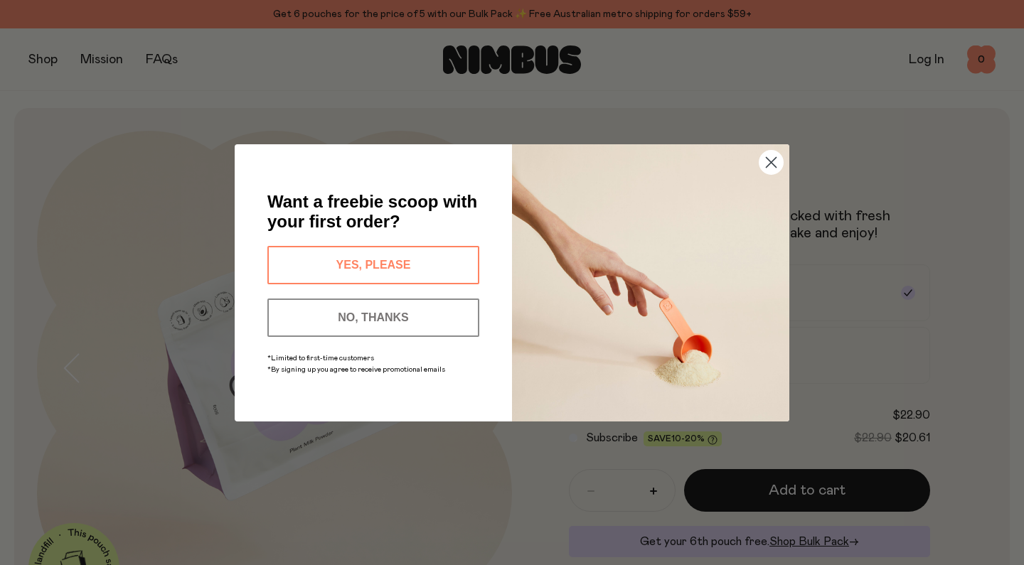
click at [405, 328] on button "NO, THANKS" at bounding box center [373, 318] width 212 height 38
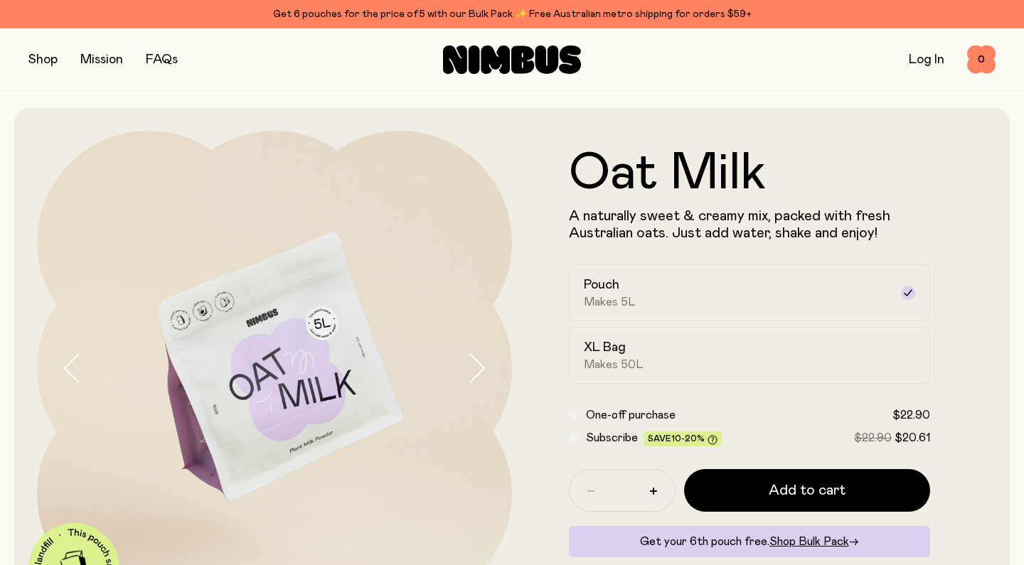
click at [40, 62] on button "button" at bounding box center [42, 60] width 29 height 20
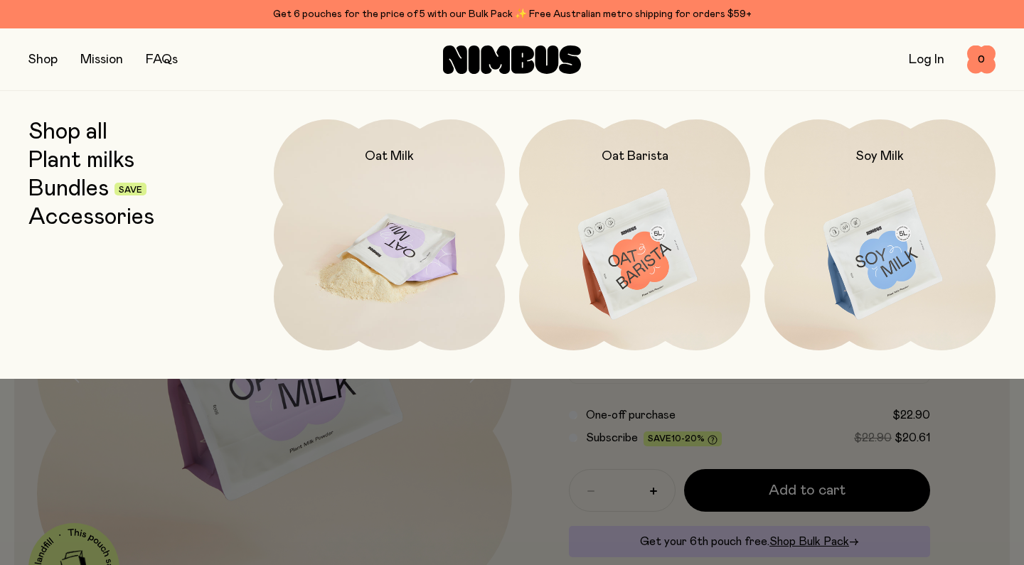
click at [378, 255] on img at bounding box center [389, 255] width 231 height 272
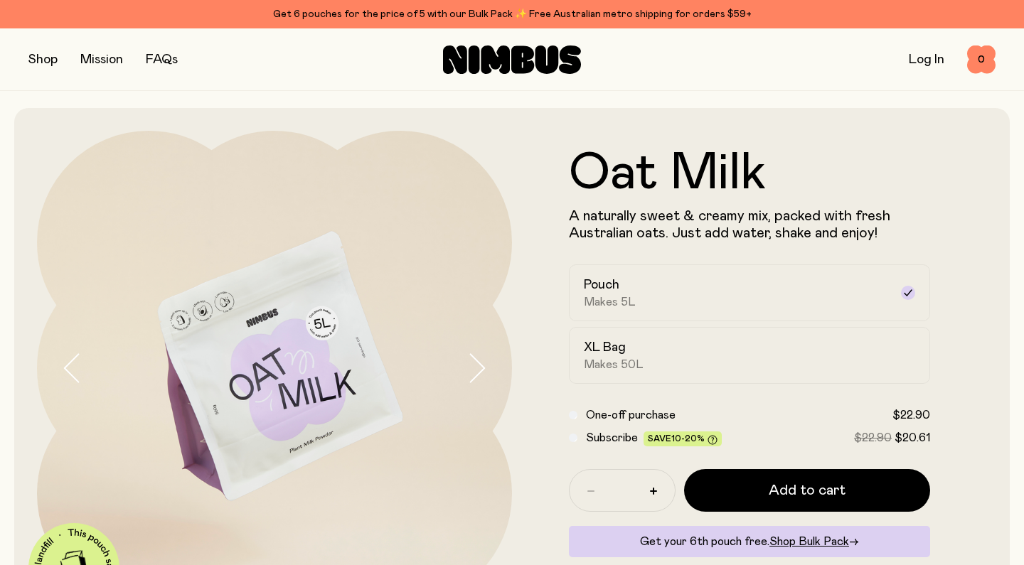
click at [479, 371] on icon "button" at bounding box center [477, 368] width 20 height 30
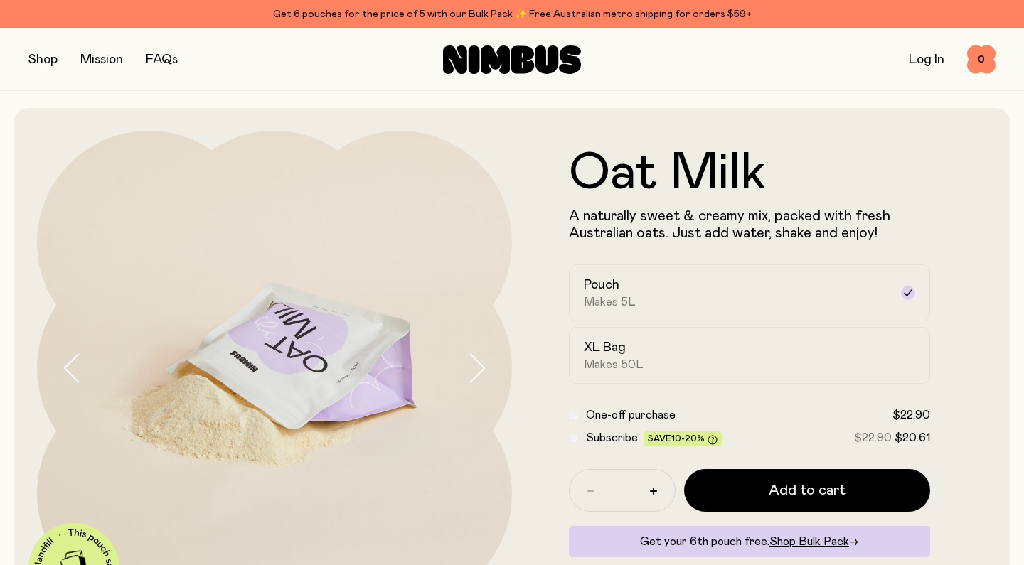
click at [479, 371] on icon "button" at bounding box center [477, 368] width 20 height 30
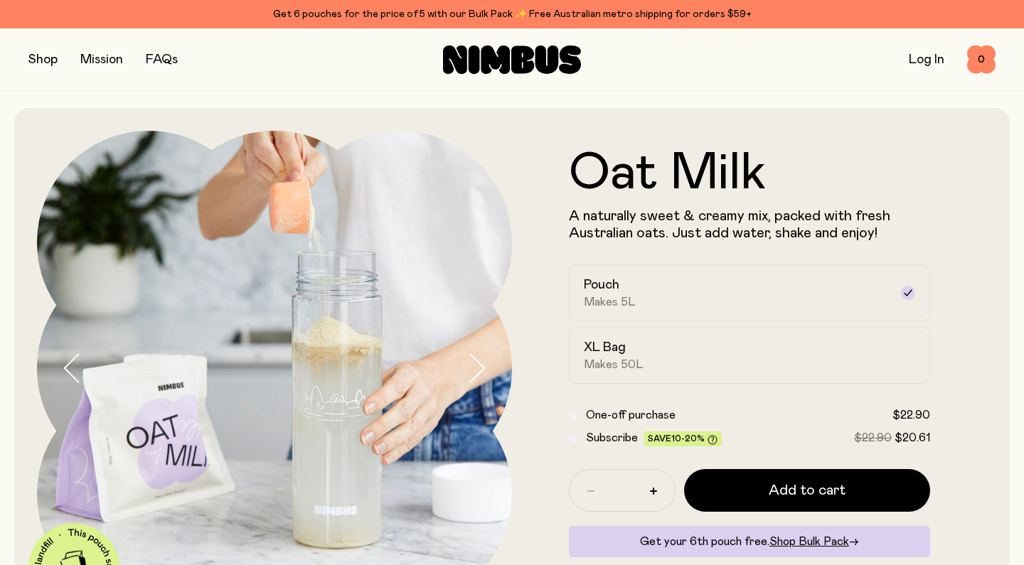
click at [479, 371] on icon "button" at bounding box center [477, 368] width 20 height 30
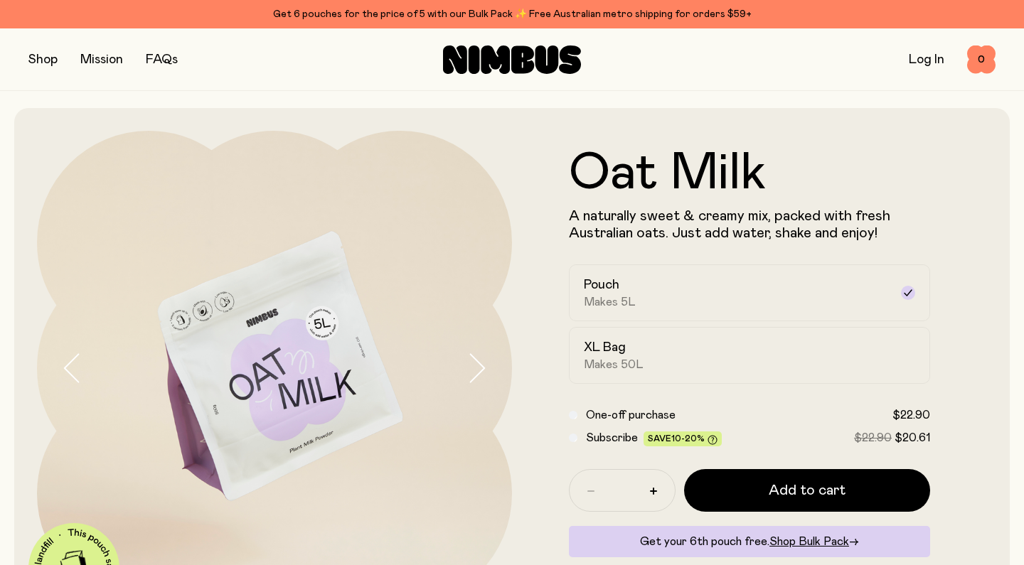
click at [479, 371] on icon "button" at bounding box center [477, 368] width 20 height 30
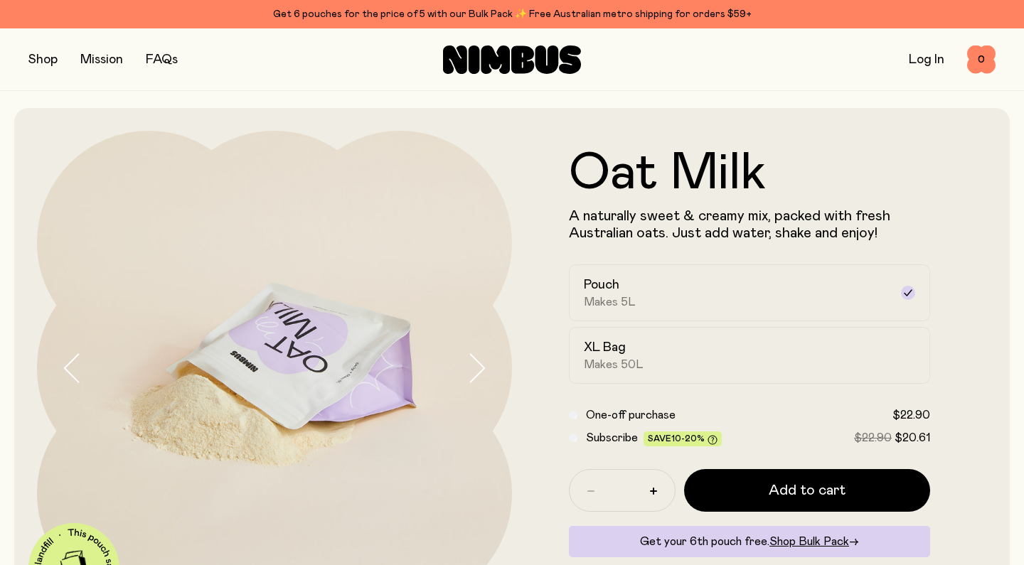
click at [479, 371] on icon "button" at bounding box center [477, 368] width 20 height 30
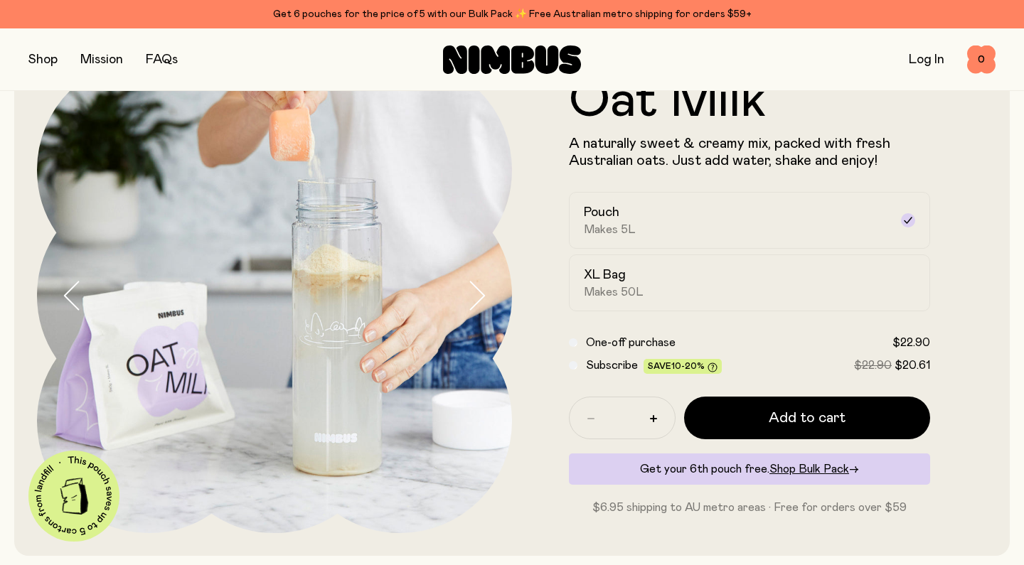
scroll to position [79, 0]
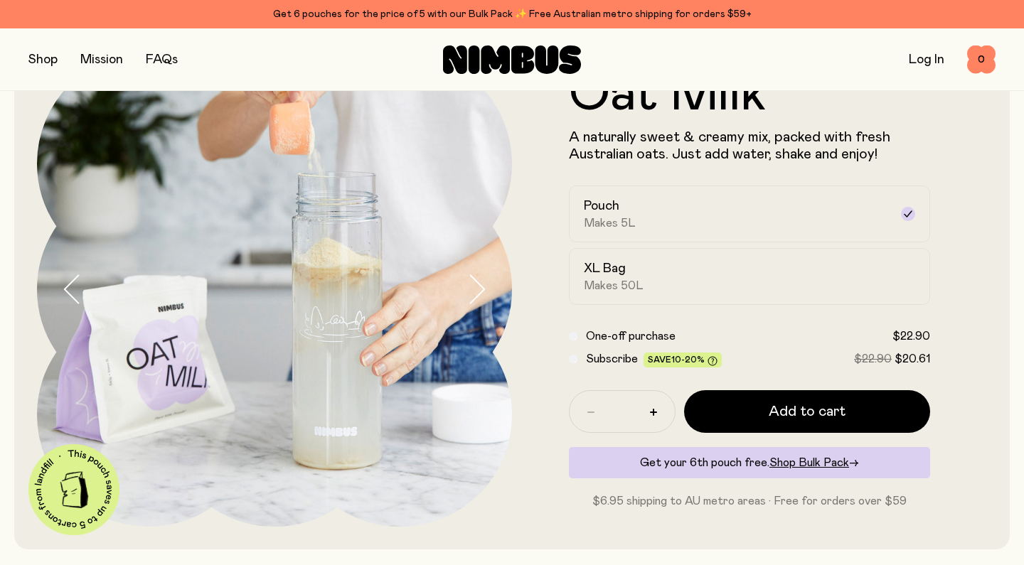
click at [482, 293] on icon "button" at bounding box center [478, 289] width 14 height 28
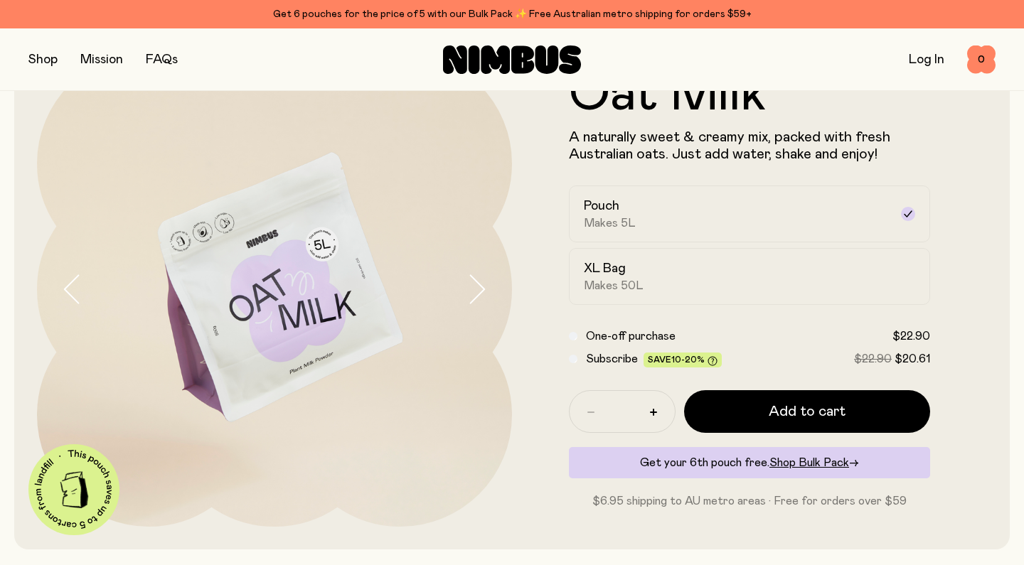
click at [482, 293] on icon "button" at bounding box center [478, 289] width 14 height 28
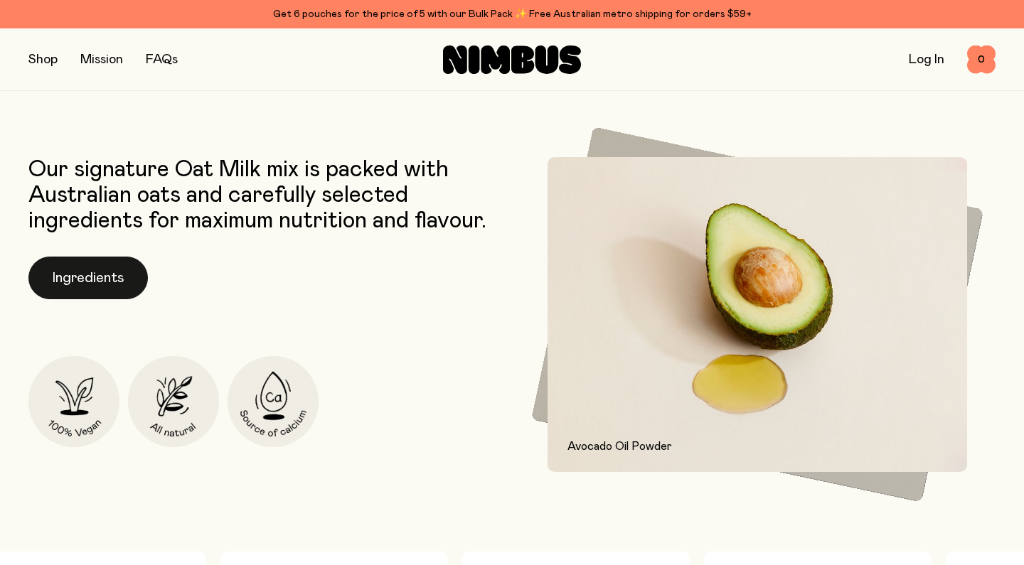
scroll to position [553, 0]
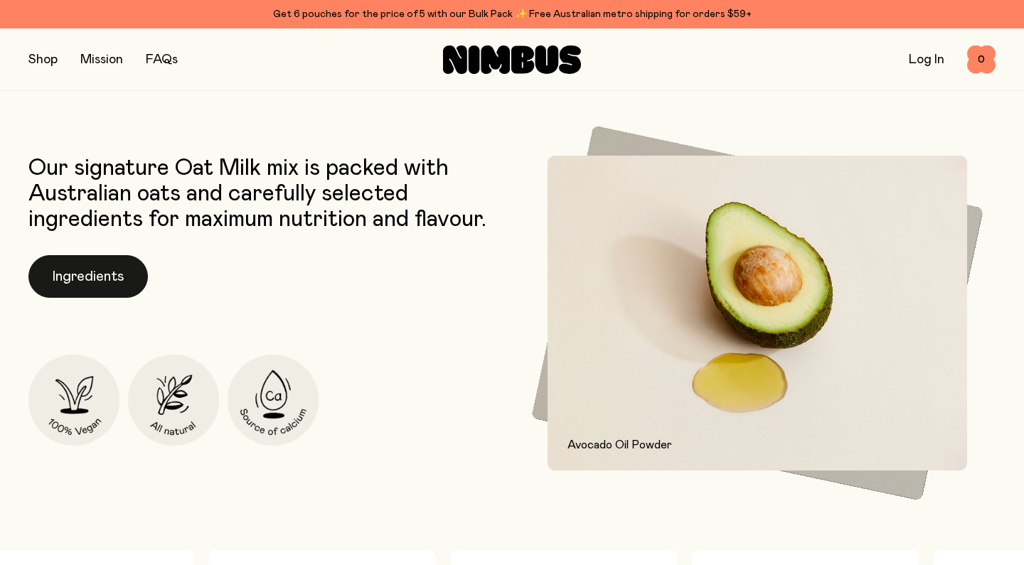
click at [90, 285] on button "Ingredients" at bounding box center [87, 276] width 119 height 43
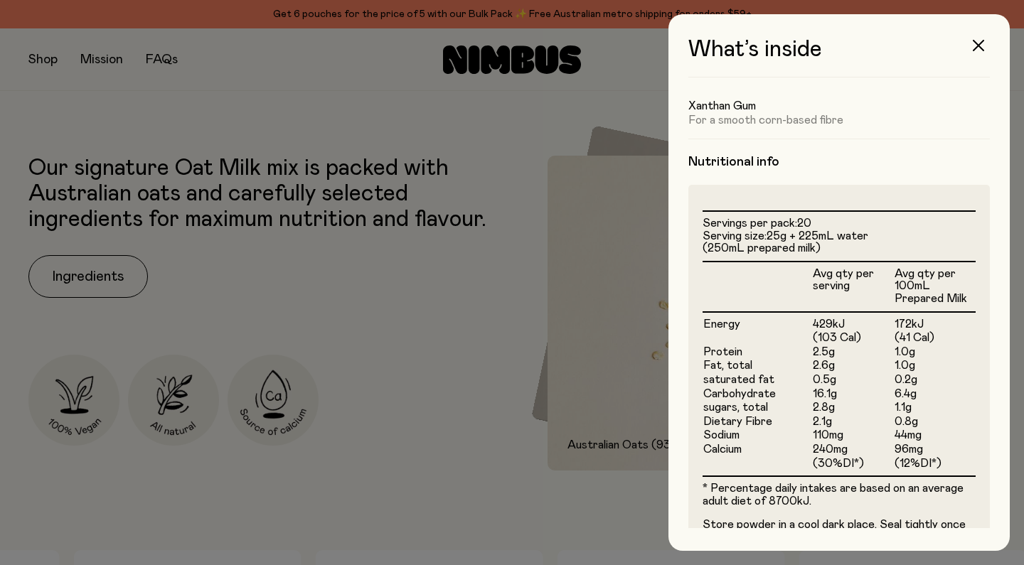
scroll to position [260, 0]
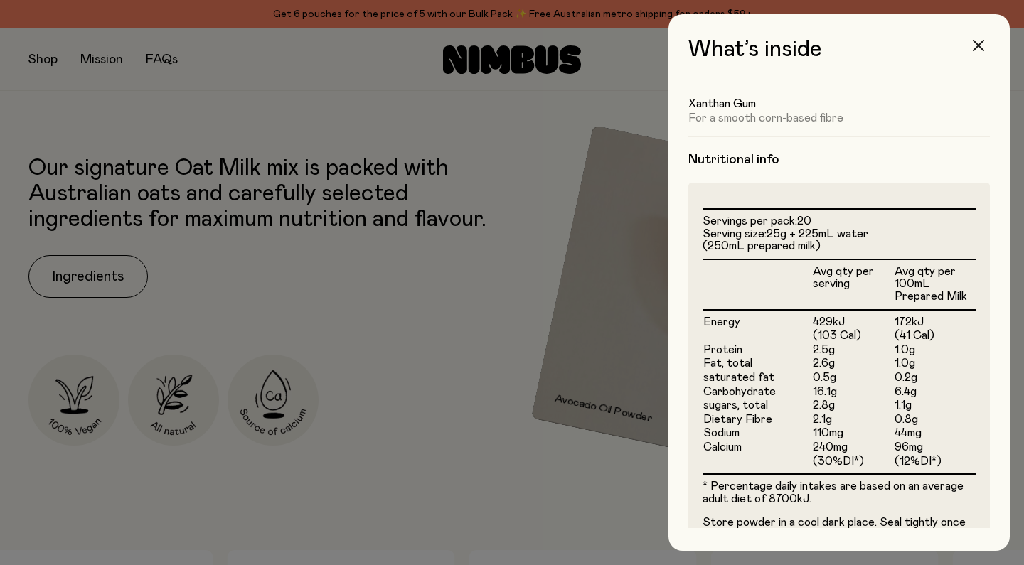
click at [977, 51] on button "button" at bounding box center [979, 45] width 34 height 34
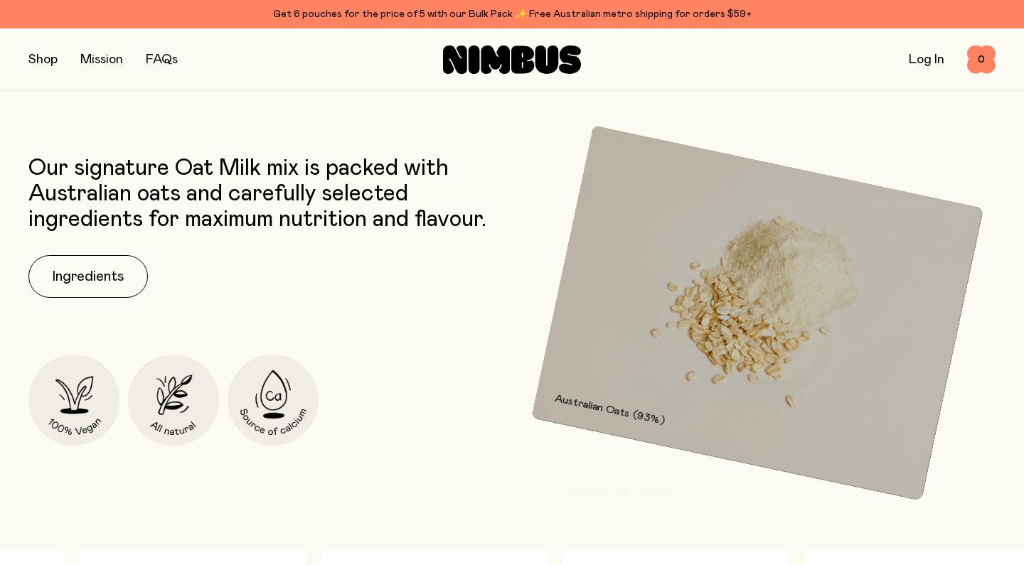
click at [38, 62] on button "button" at bounding box center [42, 60] width 29 height 20
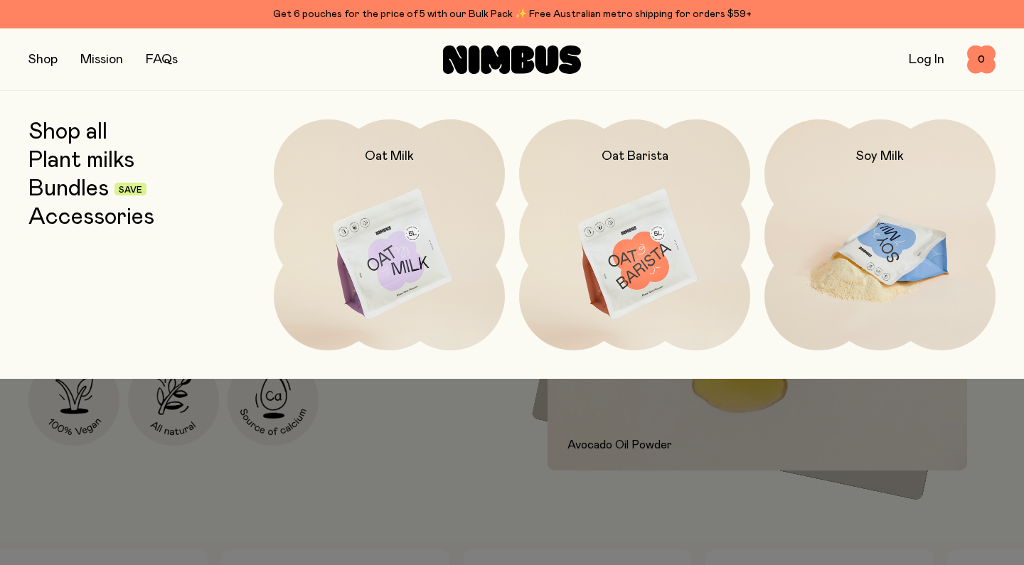
click at [871, 250] on img at bounding box center [880, 255] width 231 height 272
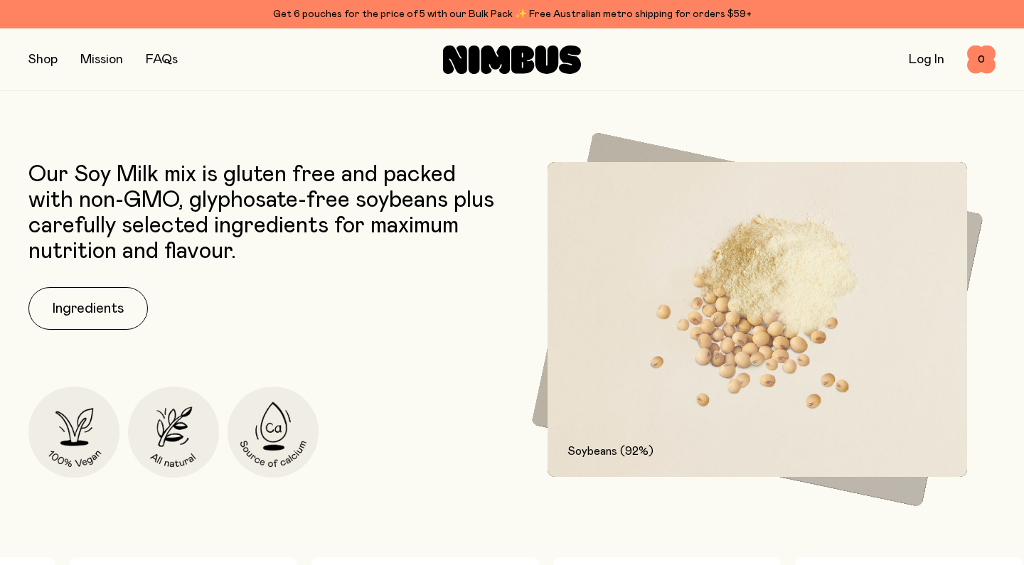
scroll to position [623, 0]
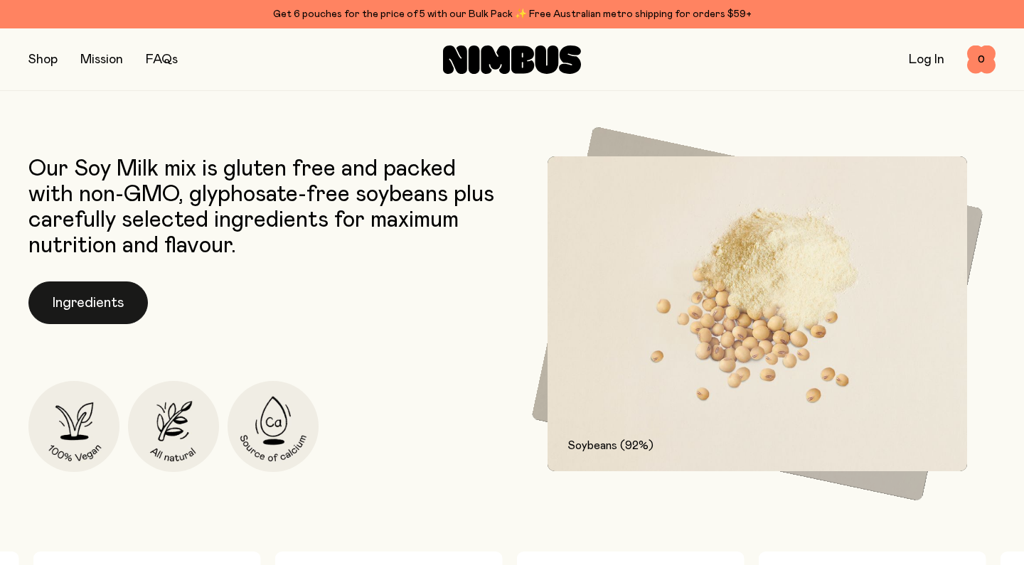
click at [91, 313] on button "Ingredients" at bounding box center [87, 303] width 119 height 43
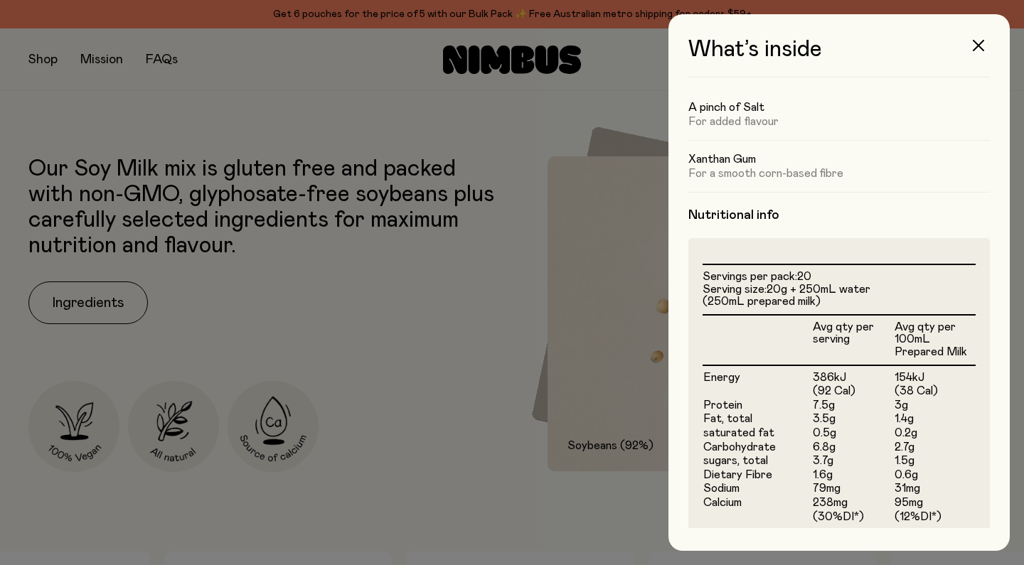
scroll to position [211, 0]
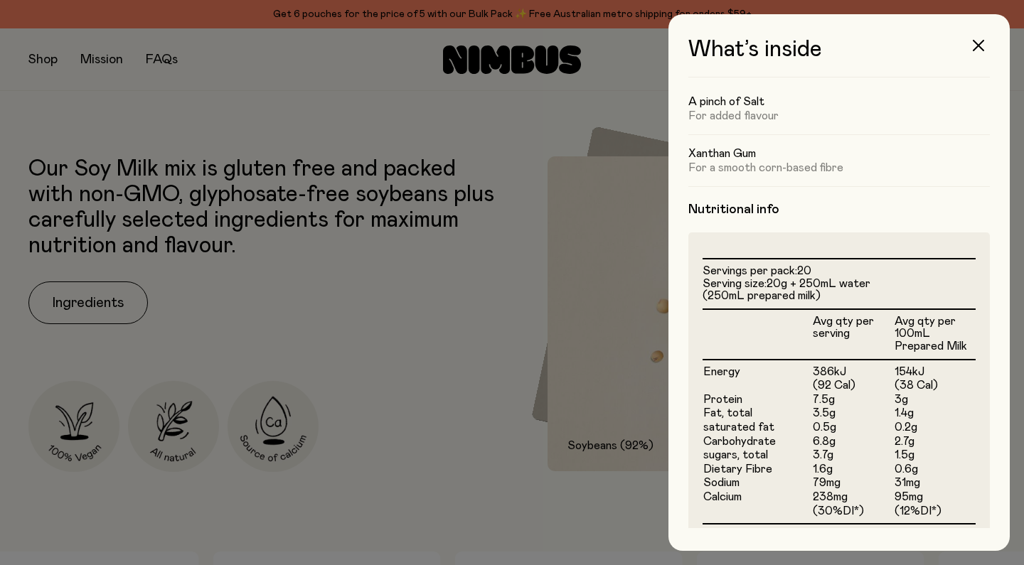
click at [272, 286] on div at bounding box center [512, 282] width 1024 height 565
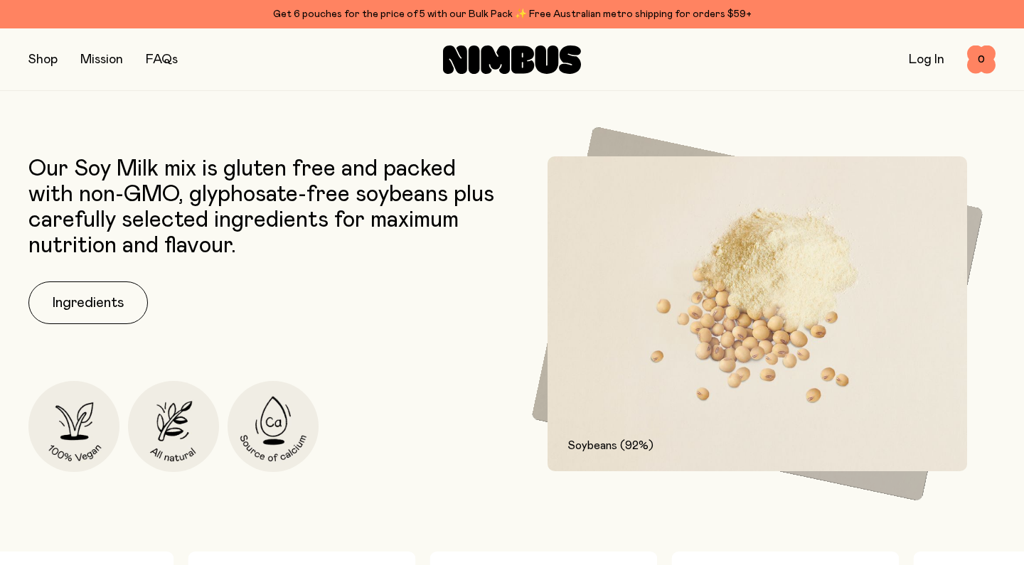
click at [272, 277] on div at bounding box center [512, 282] width 1024 height 565
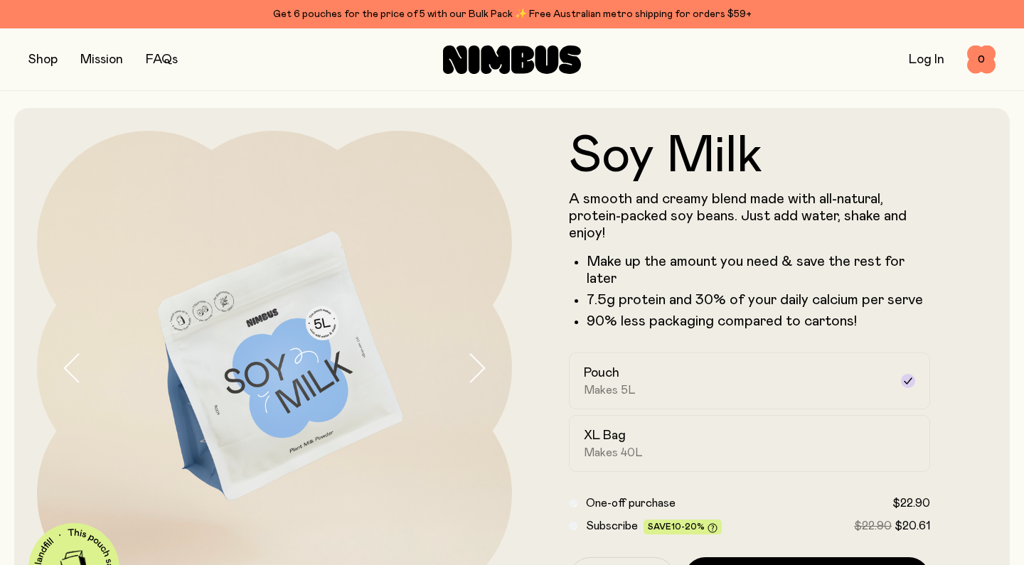
scroll to position [0, 0]
click at [18, 78] on div "Shop Mission FAQs Log In 0 0" at bounding box center [512, 59] width 1024 height 63
click at [36, 70] on div "Shop Mission FAQs Log In 0 0" at bounding box center [511, 59] width 967 height 62
click at [46, 54] on button "button" at bounding box center [42, 60] width 29 height 20
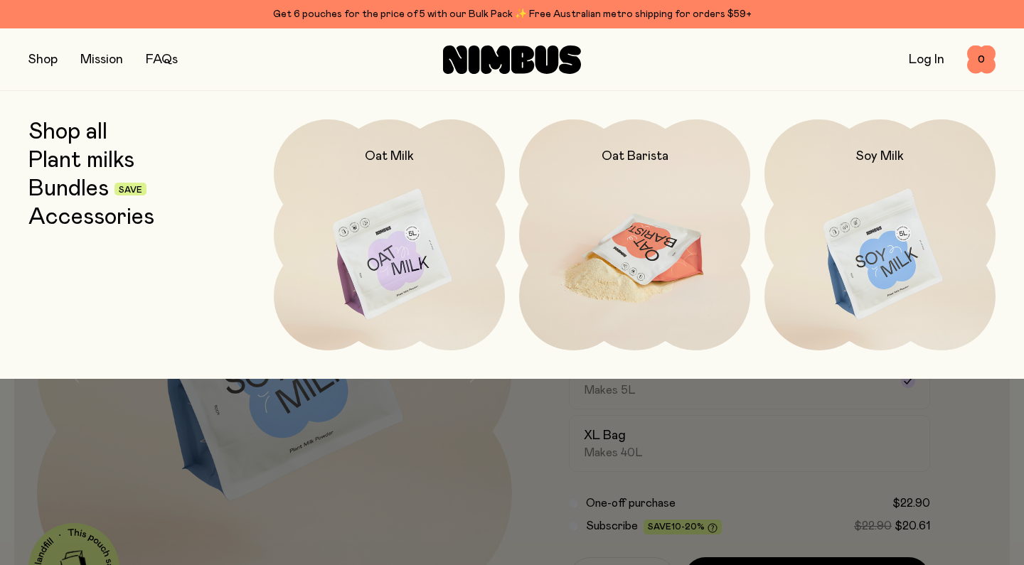
click at [657, 245] on img at bounding box center [634, 255] width 231 height 272
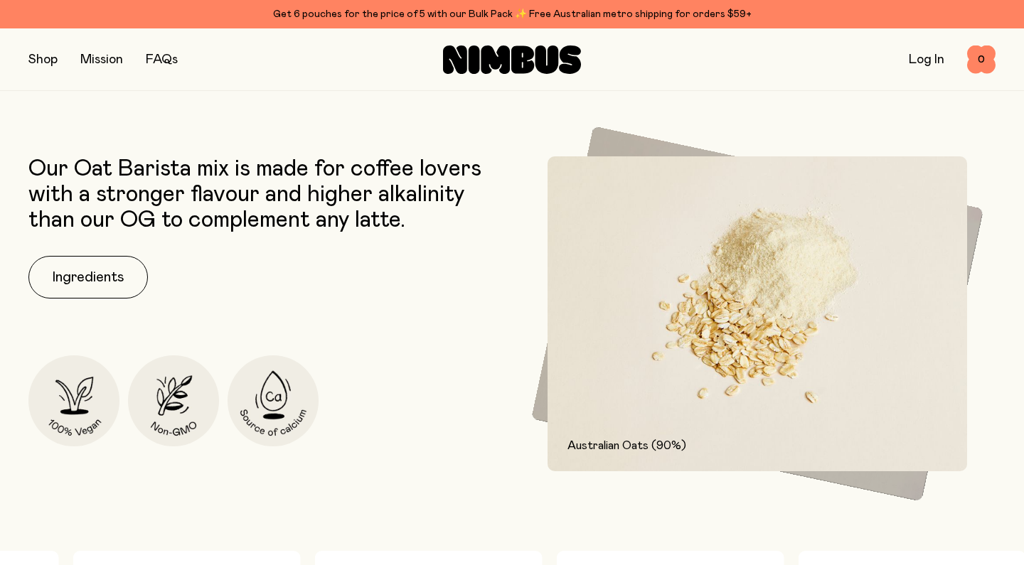
scroll to position [541, 0]
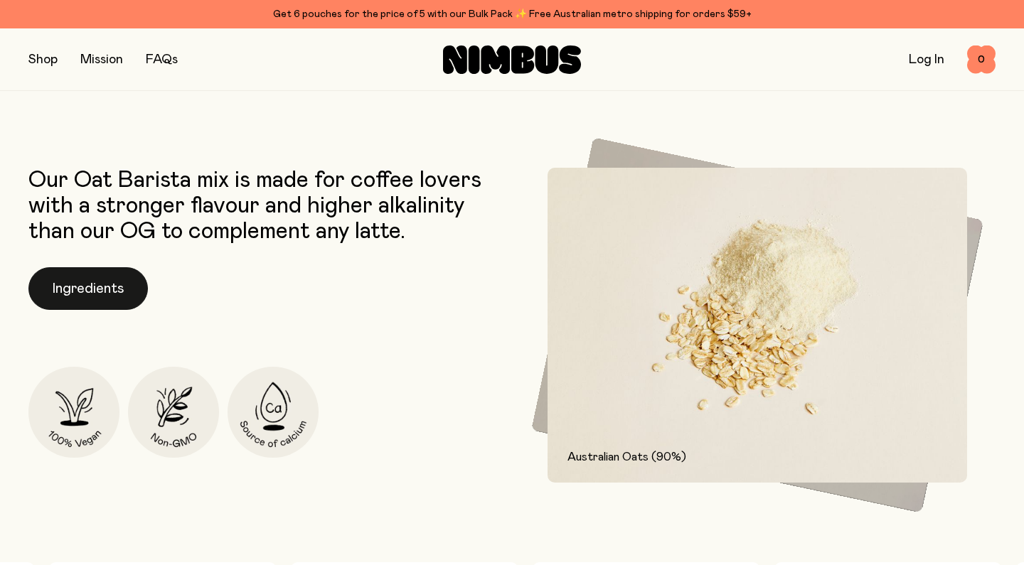
click at [119, 288] on button "Ingredients" at bounding box center [87, 288] width 119 height 43
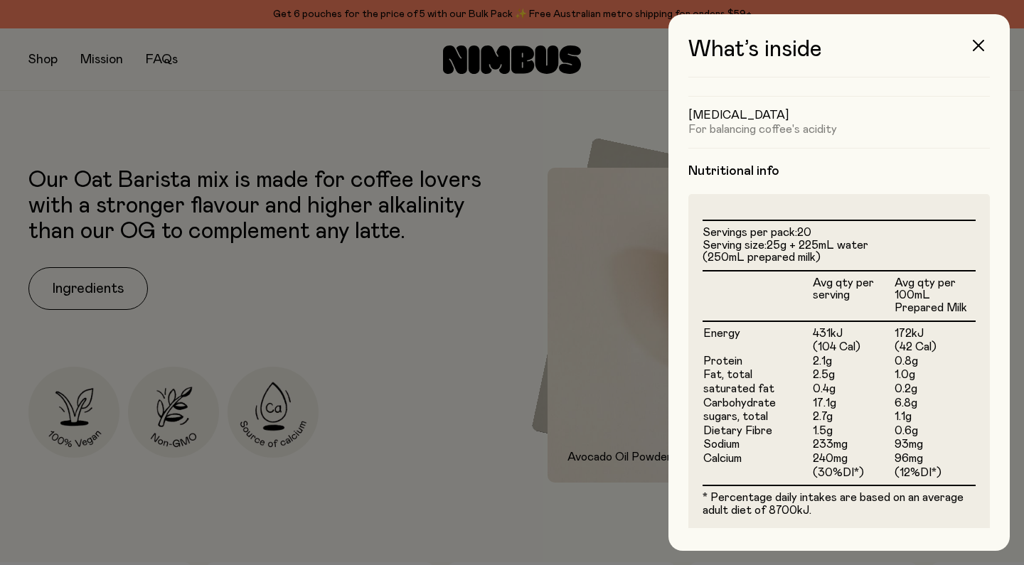
scroll to position [306, 0]
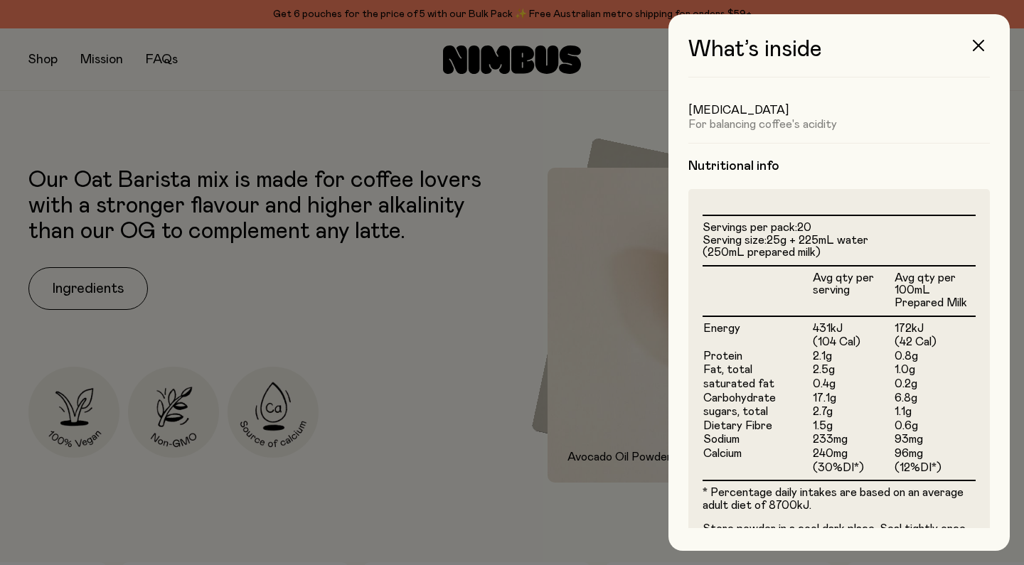
click at [429, 331] on div at bounding box center [512, 282] width 1024 height 565
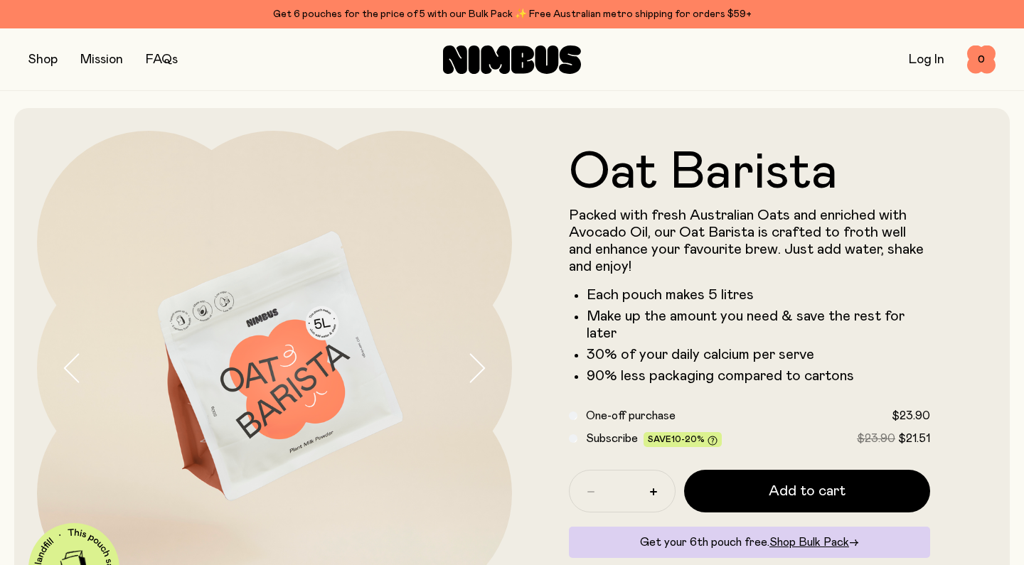
scroll to position [0, 0]
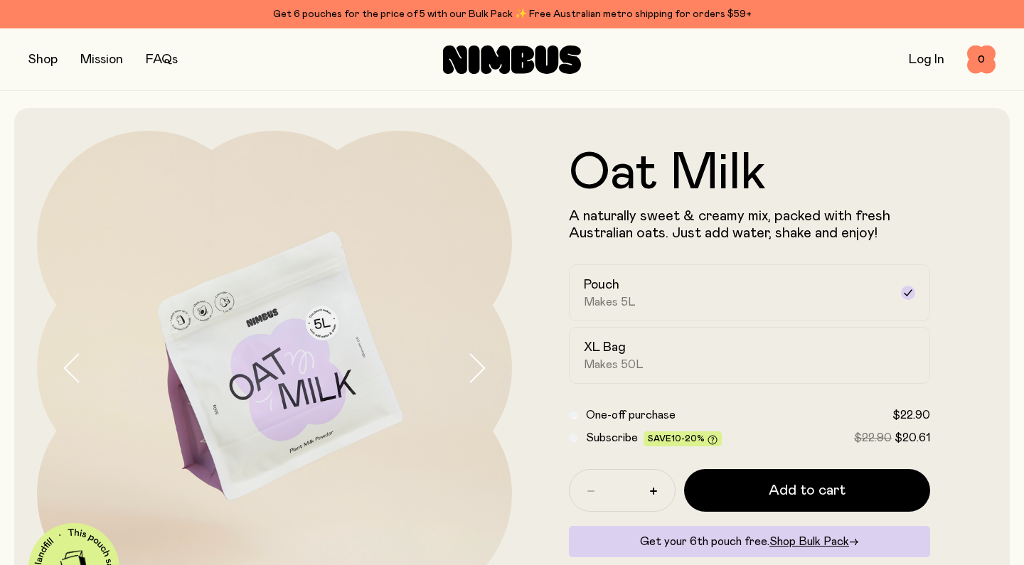
scroll to position [553, 0]
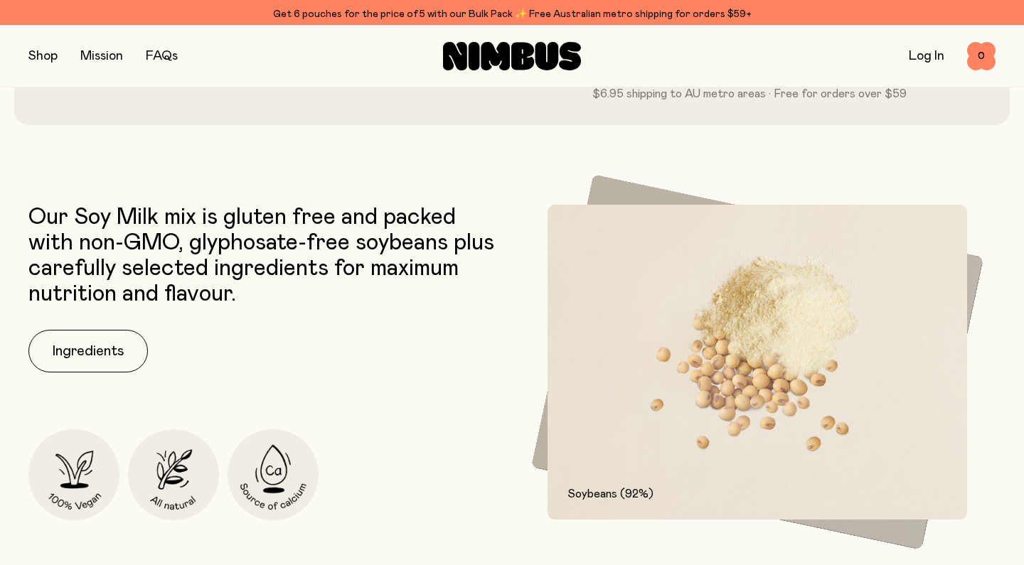
scroll to position [614, 0]
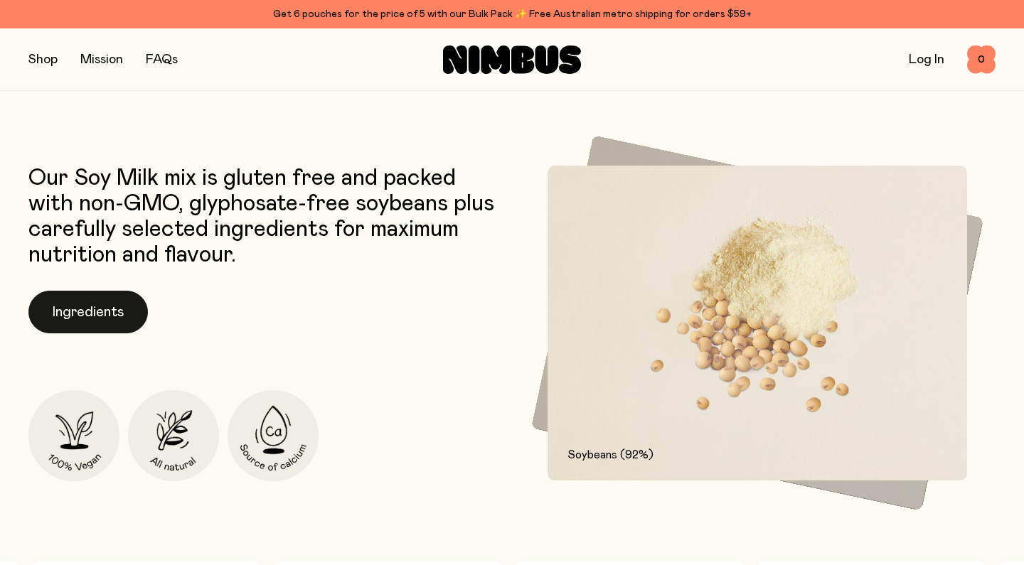
click at [80, 319] on button "Ingredients" at bounding box center [87, 312] width 119 height 43
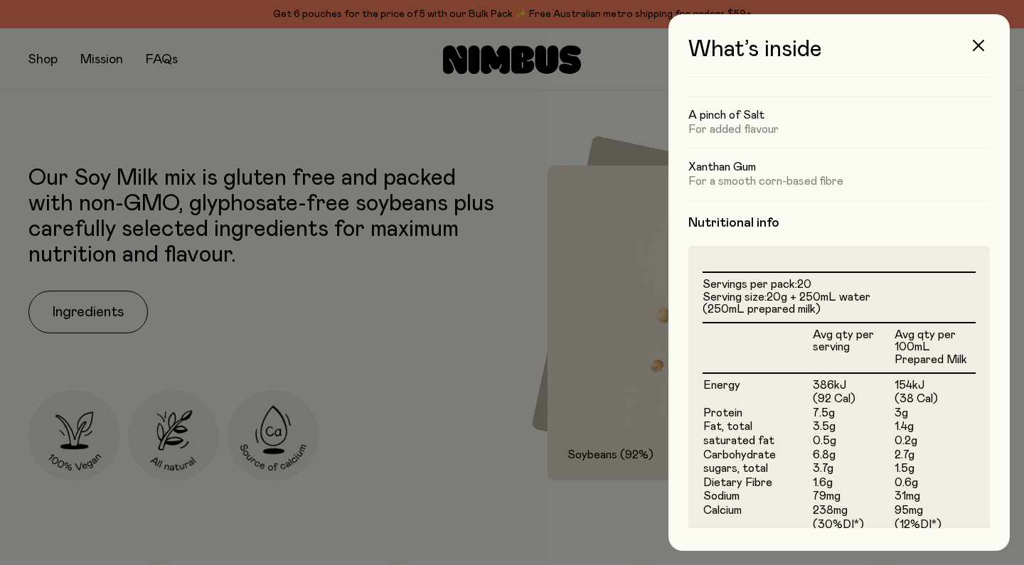
scroll to position [211, 0]
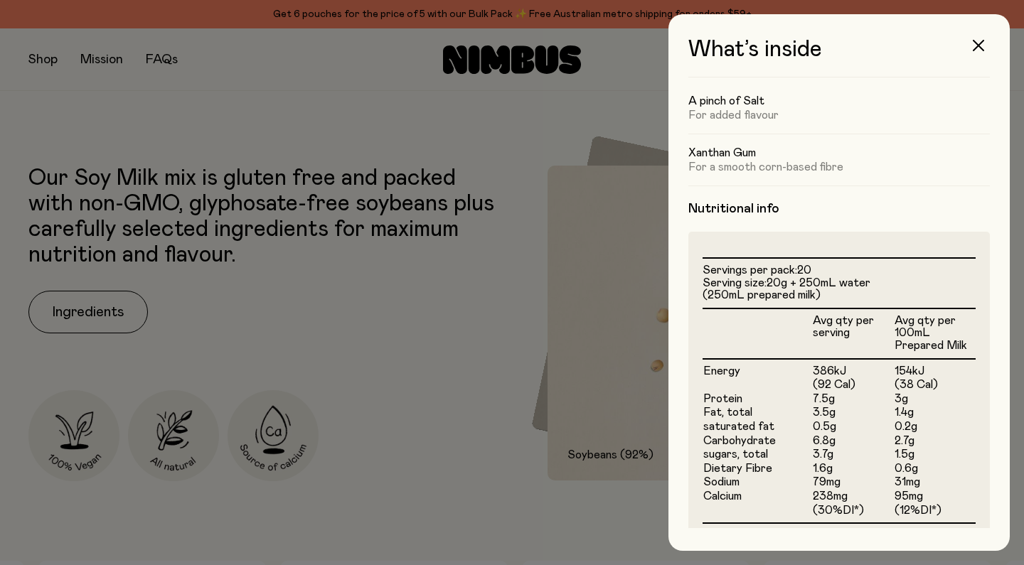
click at [515, 390] on div at bounding box center [512, 282] width 1024 height 565
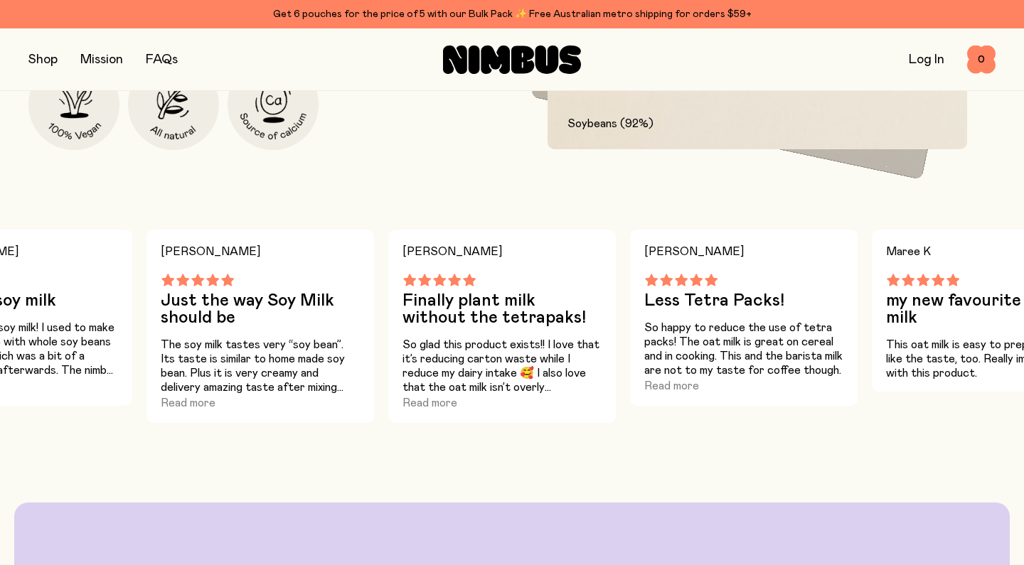
scroll to position [945, 0]
